Goal: Find contact information: Find contact information

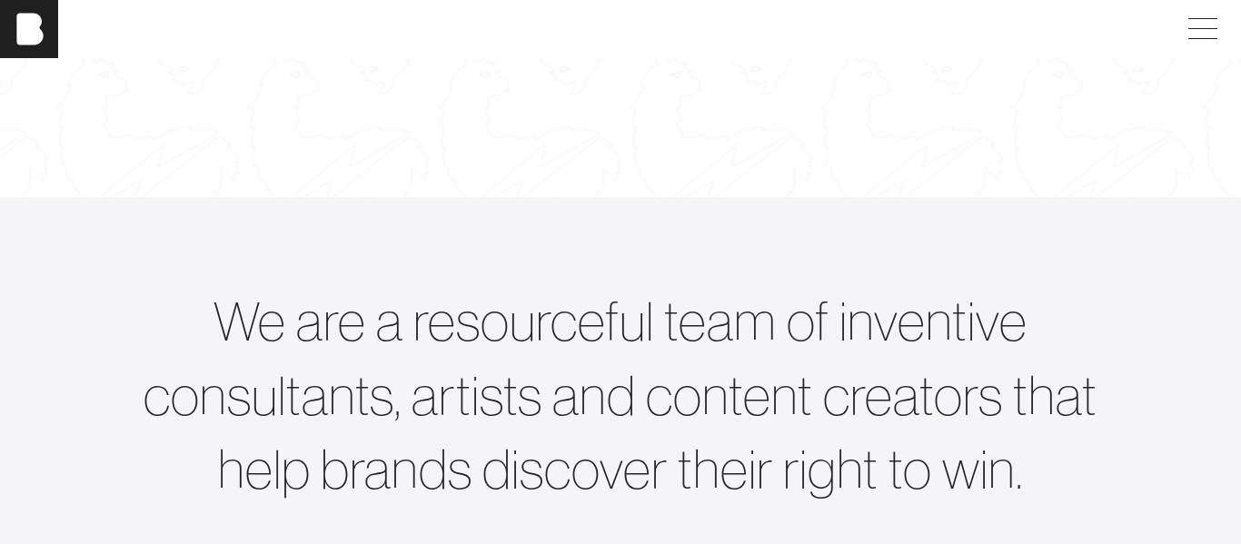
scroll to position [568, 0]
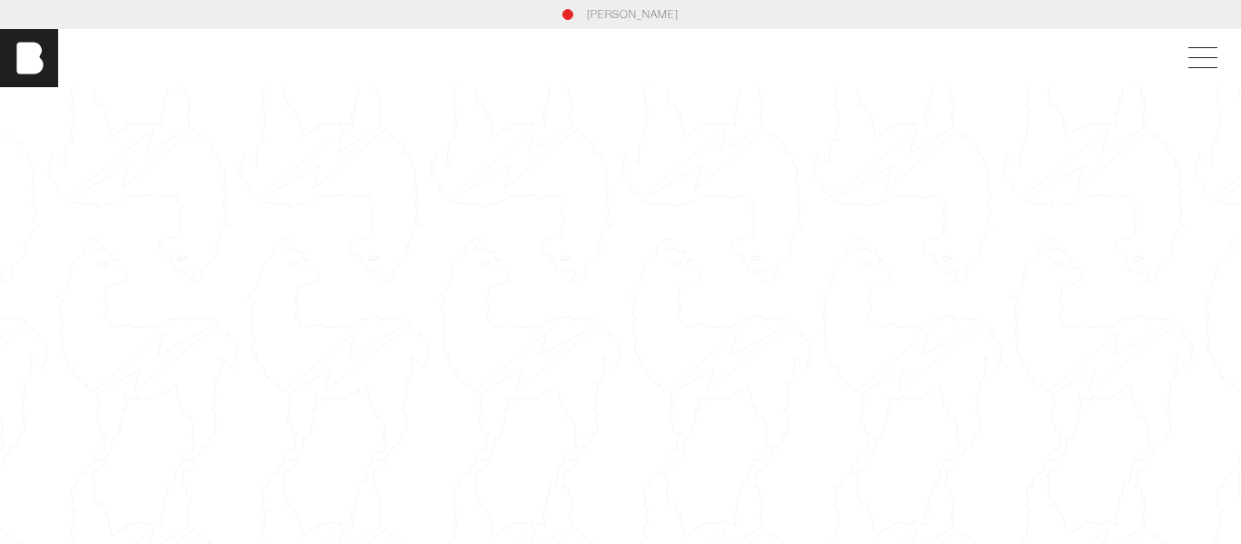
scroll to position [568, 0]
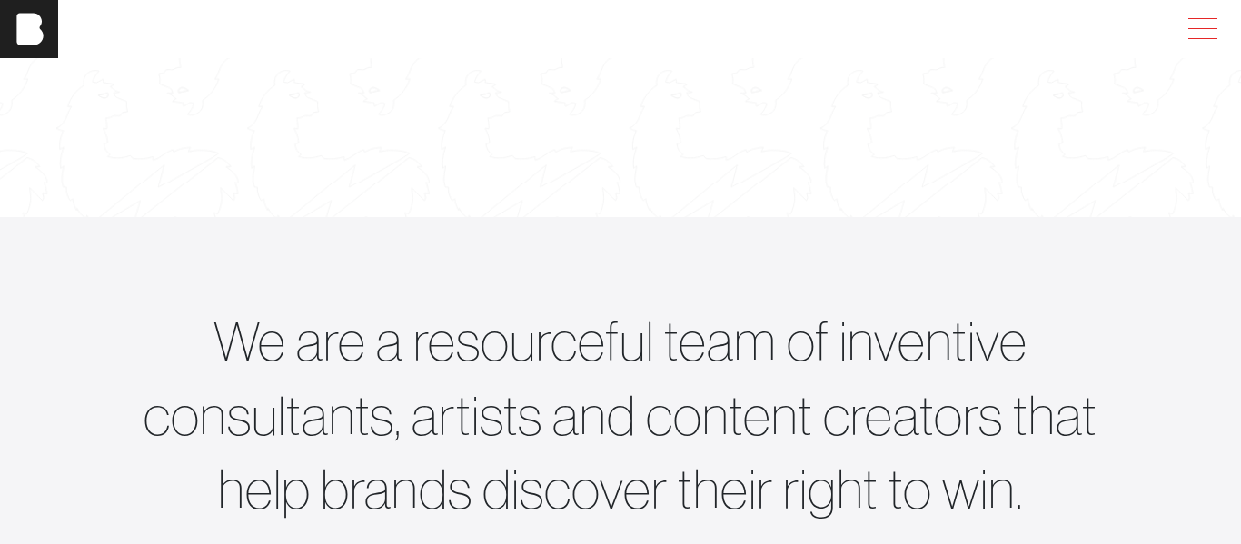
click at [1193, 32] on span at bounding box center [1199, 29] width 42 height 33
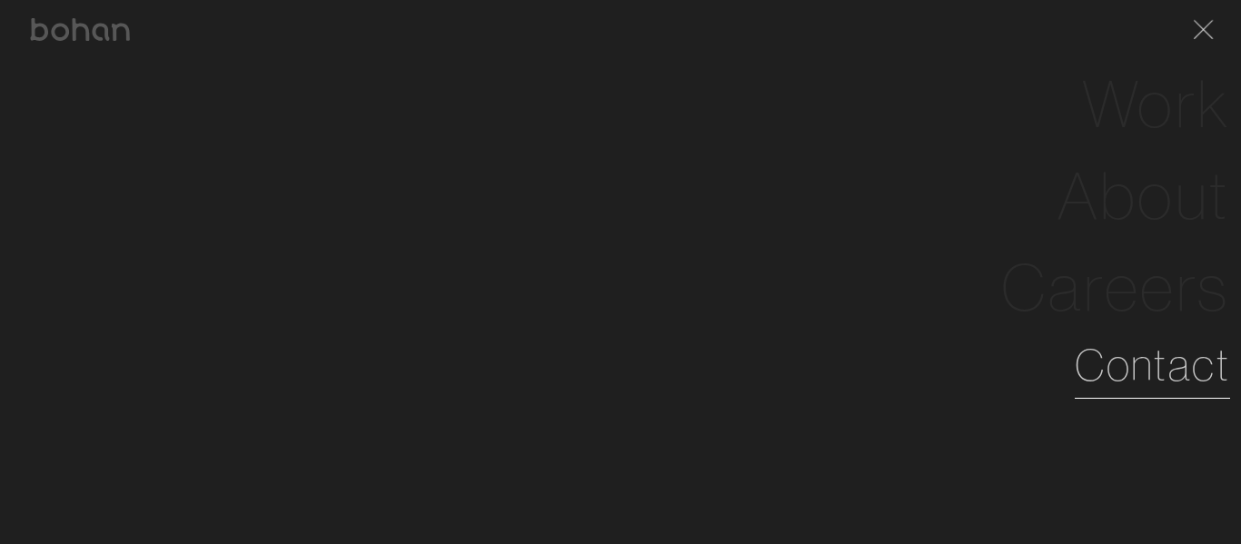
click at [1173, 353] on link "Contact" at bounding box center [1152, 364] width 155 height 65
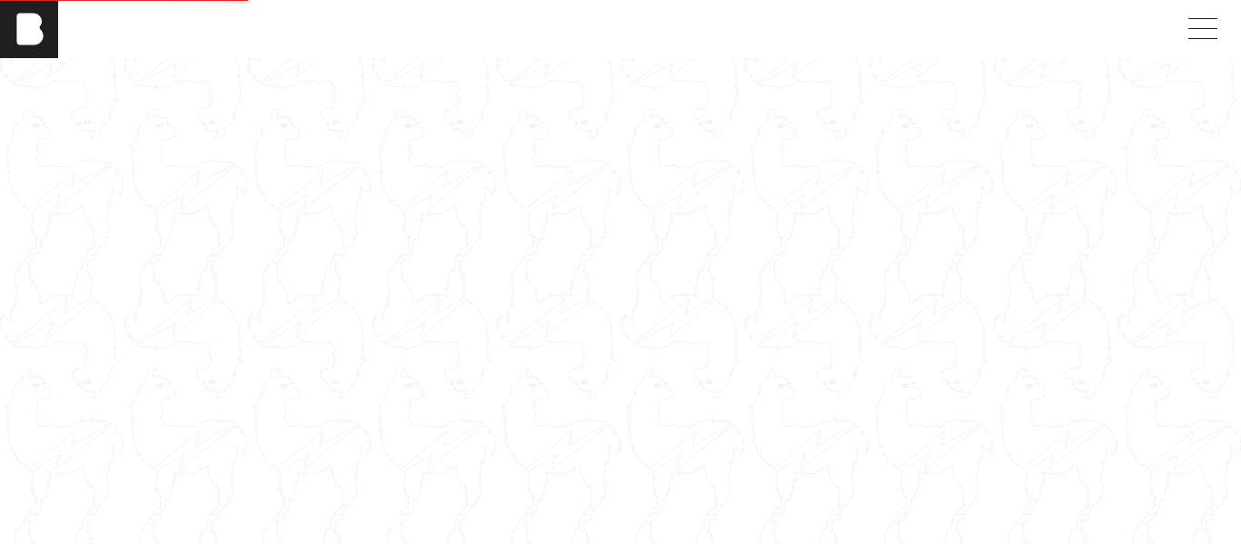
scroll to position [29, 0]
